Goal: Information Seeking & Learning: Learn about a topic

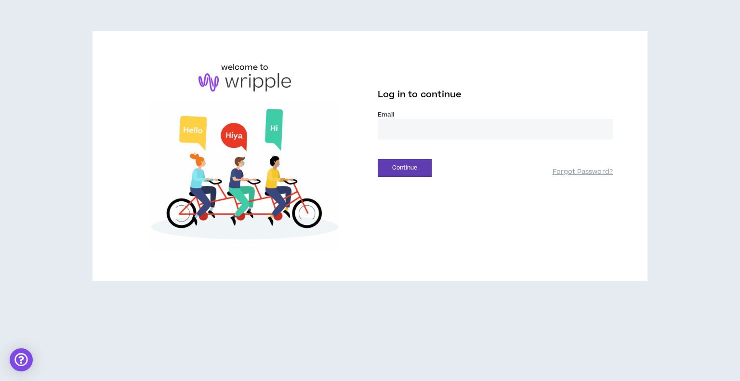
click at [419, 119] on input "email" at bounding box center [495, 129] width 235 height 21
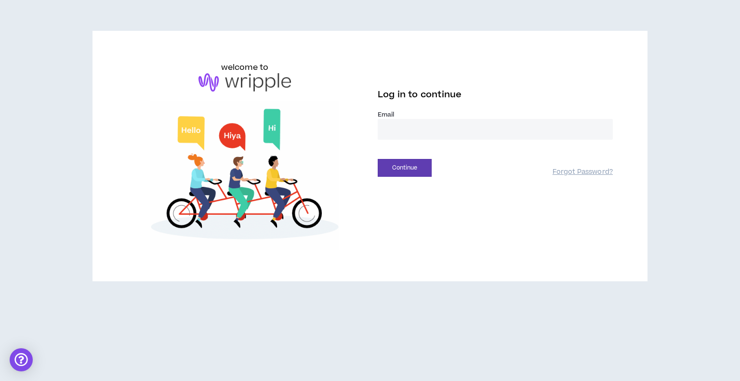
type input "**********"
click at [407, 168] on button "Continue" at bounding box center [405, 168] width 54 height 18
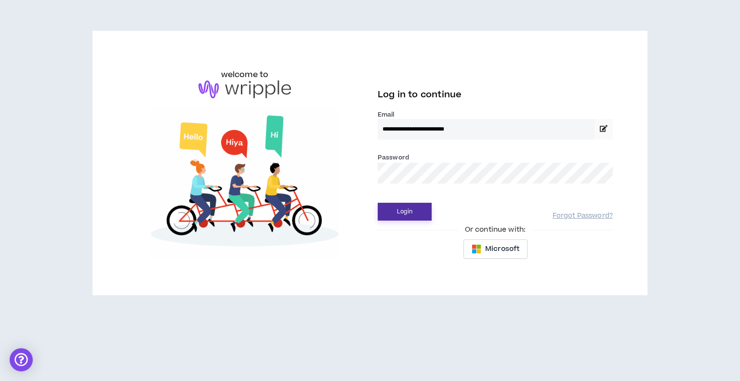
click at [409, 206] on button "Login" at bounding box center [405, 212] width 54 height 18
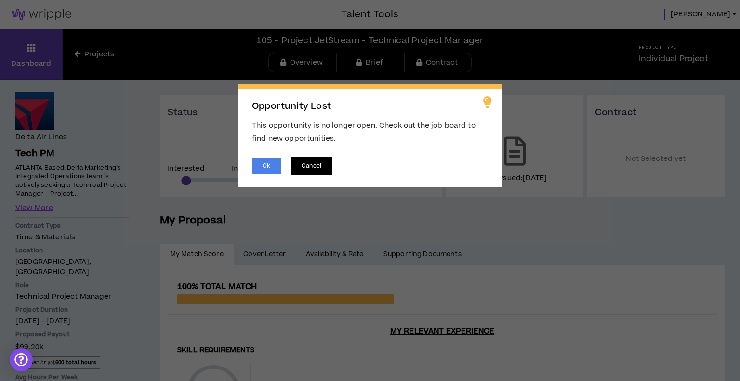
click at [326, 160] on button "Cancel" at bounding box center [312, 166] width 42 height 18
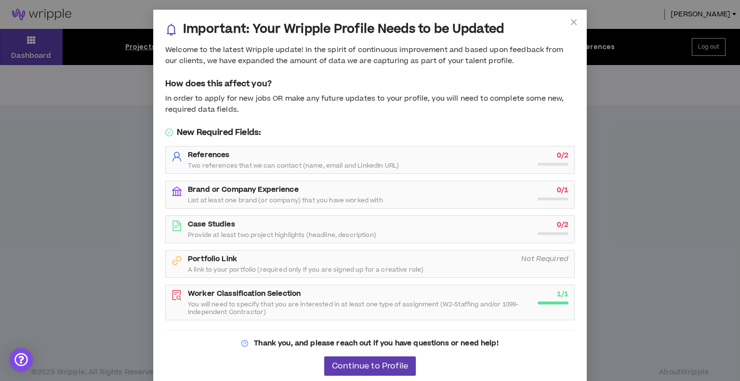
click at [724, 223] on div "Important: Your Wripple Profile Needs to be Updated Welcome to the latest Wripp…" at bounding box center [370, 190] width 740 height 381
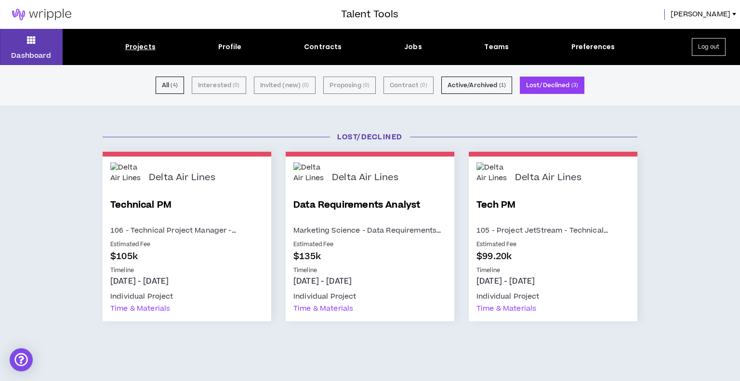
click at [559, 246] on p "Estimated Fee" at bounding box center [552, 244] width 153 height 9
click at [540, 209] on link "Tech PM" at bounding box center [552, 211] width 153 height 26
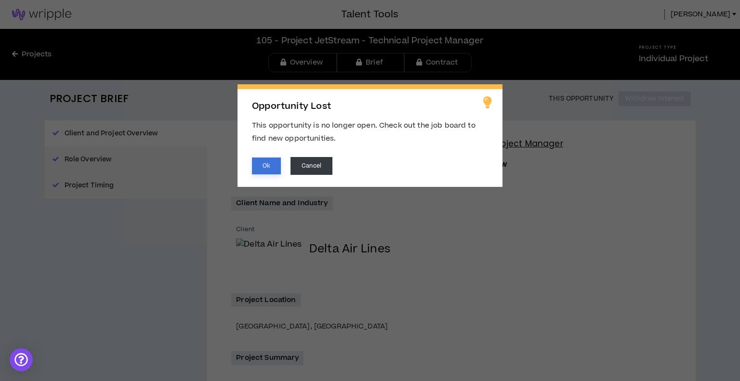
click at [263, 164] on button "Ok" at bounding box center [266, 166] width 29 height 17
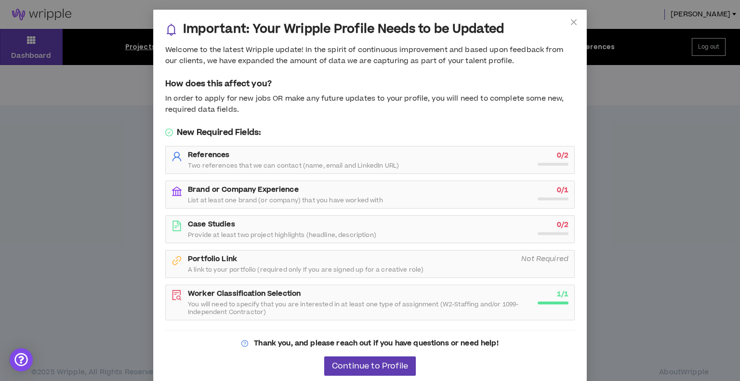
click at [0, 245] on div "Important: Your Wripple Profile Needs to be Updated Welcome to the latest Wripp…" at bounding box center [370, 190] width 740 height 381
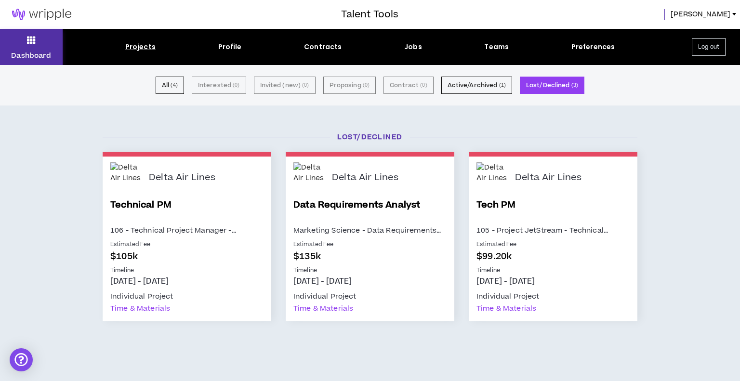
click at [32, 52] on p "Dashboard" at bounding box center [31, 56] width 40 height 10
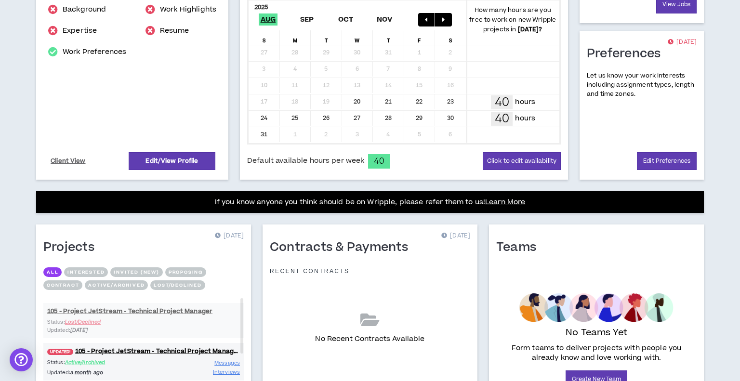
scroll to position [284, 0]
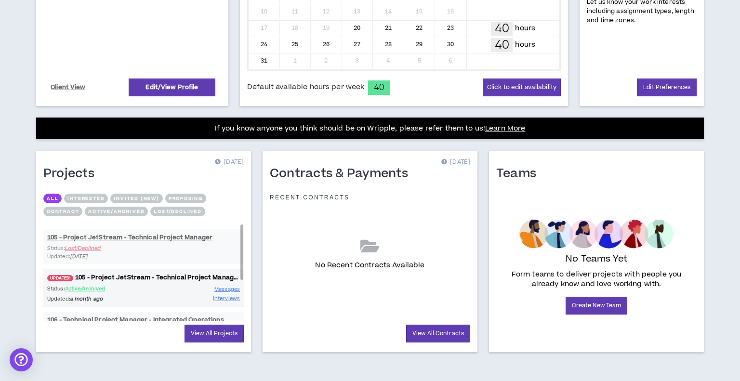
click at [121, 275] on link "UPDATED! 105 - Project JetStream - Technical Project Manager" at bounding box center [143, 277] width 200 height 9
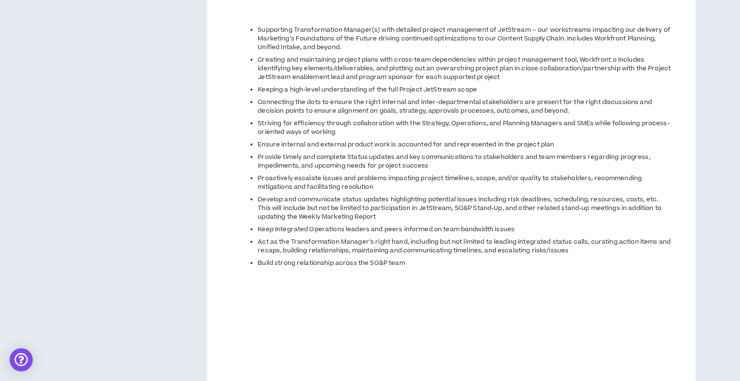
scroll to position [511, 0]
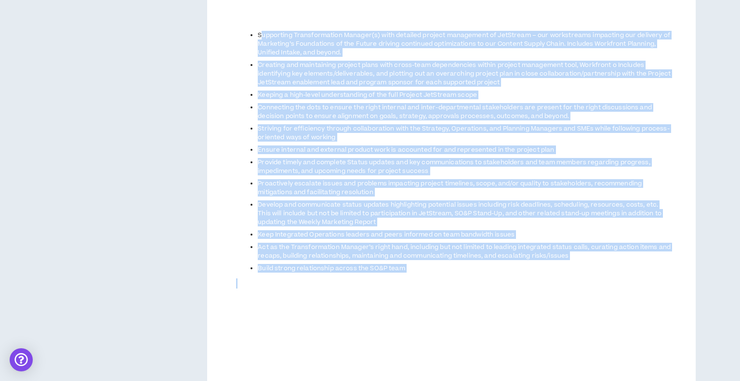
drag, startPoint x: 492, startPoint y: 288, endPoint x: 259, endPoint y: 36, distance: 343.0
click at [259, 36] on span "ATLANTA-Based: Delta Marketing’s Integrated Operations team is actively seeking…" at bounding box center [453, 354] width 435 height 854
copy span "Loremipsum Dolorsitametco Adipisc(e) sedd eiusmodt incidid utlaboreet do MagNaa…"
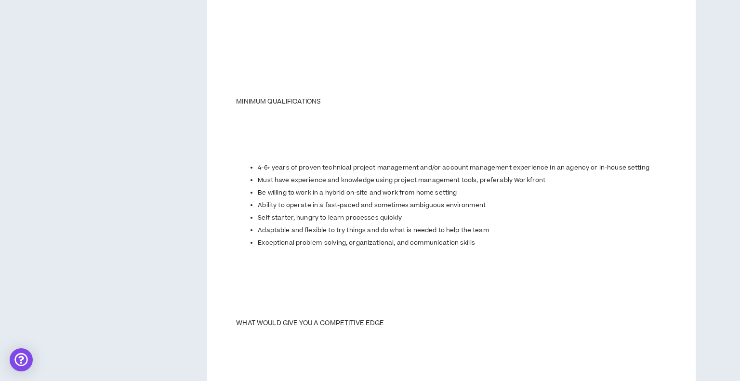
scroll to position [813, 0]
drag, startPoint x: 501, startPoint y: 245, endPoint x: 496, endPoint y: 249, distance: 6.2
click at [496, 249] on span "ATLANTA-Based: Delta Marketing’s Integrated Operations team is actively seeking…" at bounding box center [453, 52] width 435 height 854
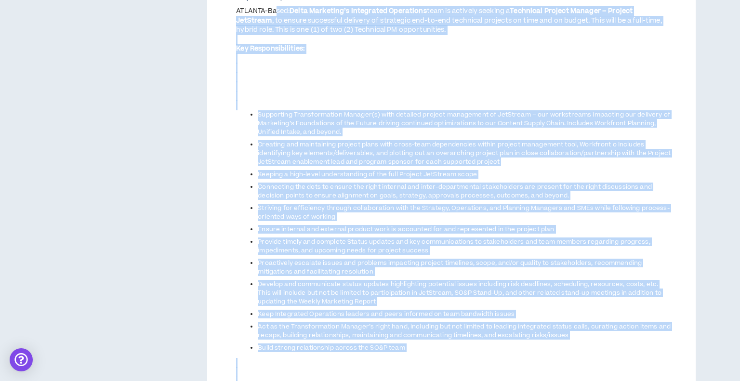
scroll to position [428, 0]
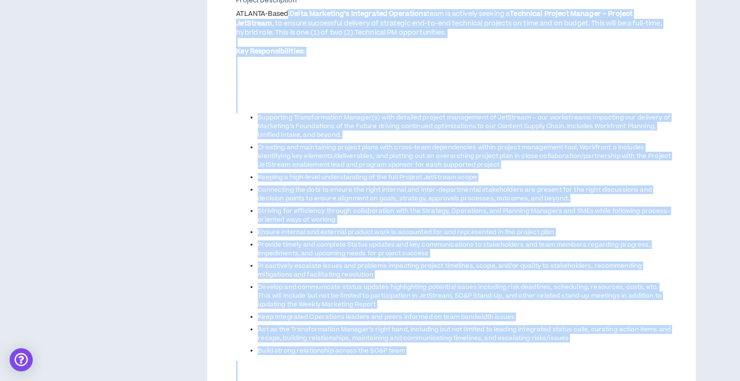
drag, startPoint x: 535, startPoint y: 277, endPoint x: 290, endPoint y: 11, distance: 361.4
copy span "Lorem Ipsumdolo’s Ametconsec Adipiscing elit se doeiusmo tempori u Laboreetd Ma…"
